Goal: Task Accomplishment & Management: Manage account settings

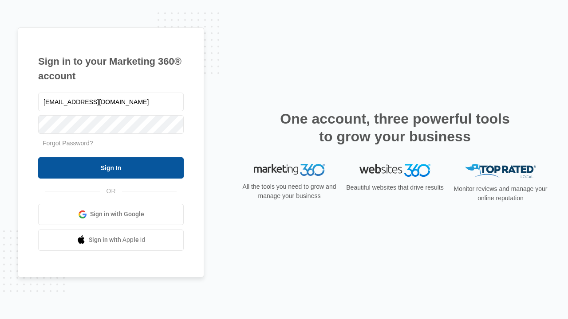
click at [111, 168] on input "Sign In" at bounding box center [111, 168] width 146 height 21
